Goal: Information Seeking & Learning: Learn about a topic

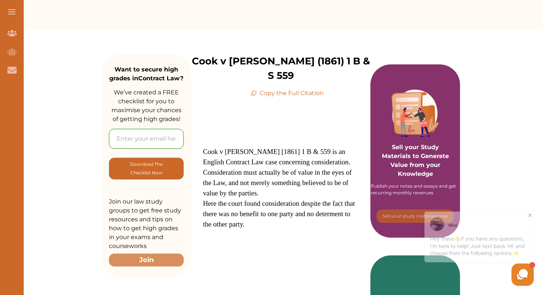
scroll to position [67, 0]
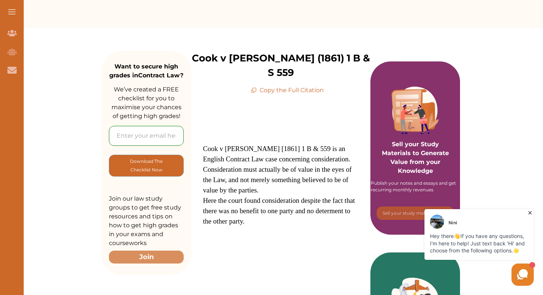
click at [527, 213] on icon at bounding box center [529, 212] width 7 height 7
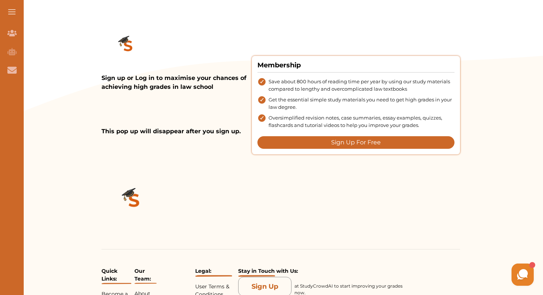
scroll to position [612, 0]
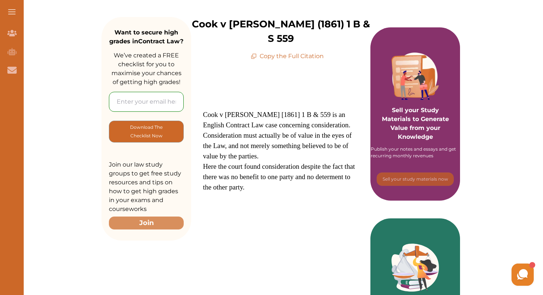
scroll to position [103, 0]
